Goal: Transaction & Acquisition: Subscribe to service/newsletter

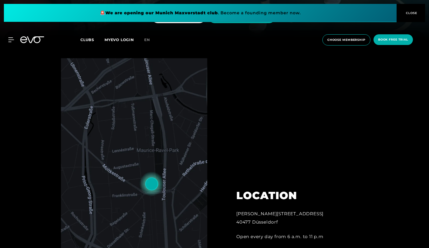
scroll to position [52, 0]
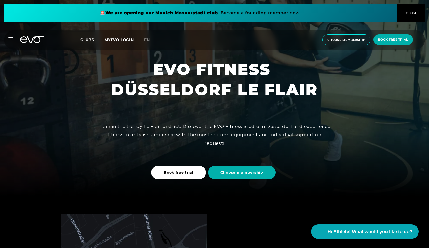
click at [87, 40] on span "Clubs" at bounding box center [87, 39] width 14 height 5
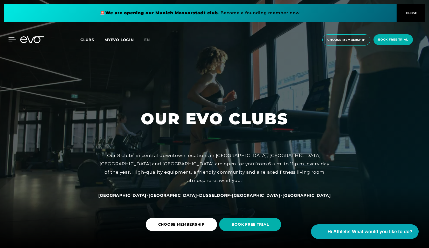
click at [11, 38] on icon at bounding box center [12, 39] width 8 height 5
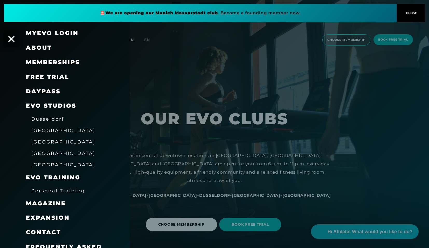
click at [47, 63] on span "Memberships" at bounding box center [53, 62] width 54 height 7
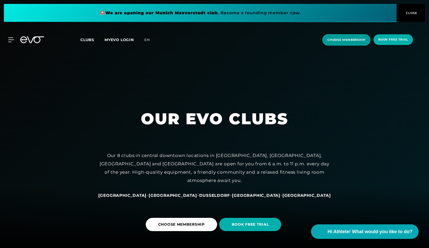
click at [326, 40] on span "Choose Membership" at bounding box center [347, 39] width 48 height 11
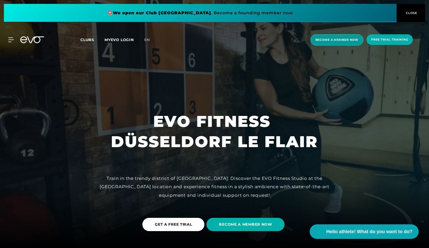
click at [335, 39] on span "Become a member now" at bounding box center [337, 40] width 43 height 4
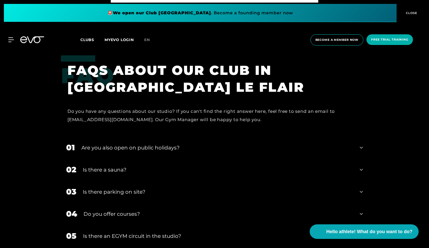
scroll to position [1661, 0]
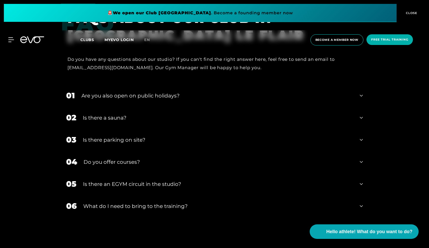
click at [212, 118] on div "Is there a sauna?" at bounding box center [218, 118] width 271 height 8
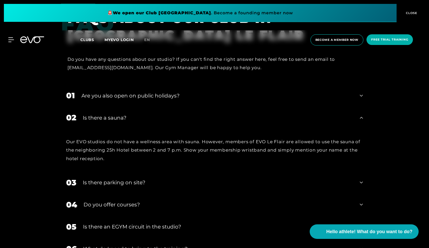
scroll to position [1759, 0]
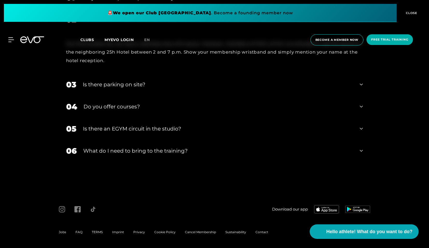
click at [150, 150] on div "What do I need to bring to the training?" at bounding box center [218, 151] width 270 height 8
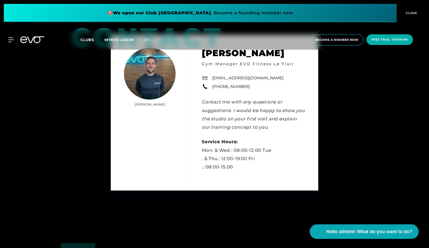
scroll to position [1629, 0]
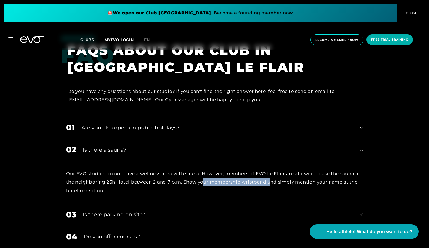
drag, startPoint x: 203, startPoint y: 181, endPoint x: 270, endPoint y: 185, distance: 67.6
click at [270, 185] on div "Our EVO studios do not have a wellness area with sauna. However, members of EVO…" at bounding box center [214, 181] width 297 height 25
click at [202, 198] on div "Our EVO studios do not have a wellness area with sauna. However, members of EVO…" at bounding box center [214, 181] width 307 height 43
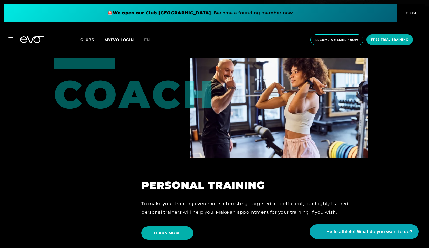
scroll to position [1110, 0]
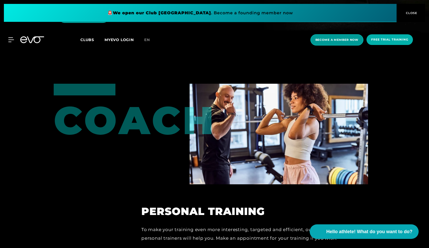
click at [334, 42] on span "Become a member now" at bounding box center [337, 40] width 43 height 4
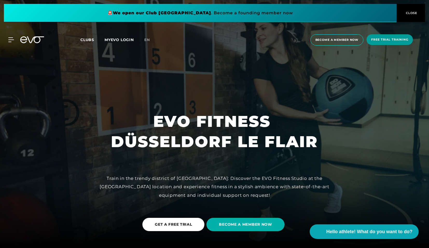
click at [384, 40] on span "Free trial training" at bounding box center [389, 39] width 37 height 4
